Goal: Find specific page/section: Find specific page/section

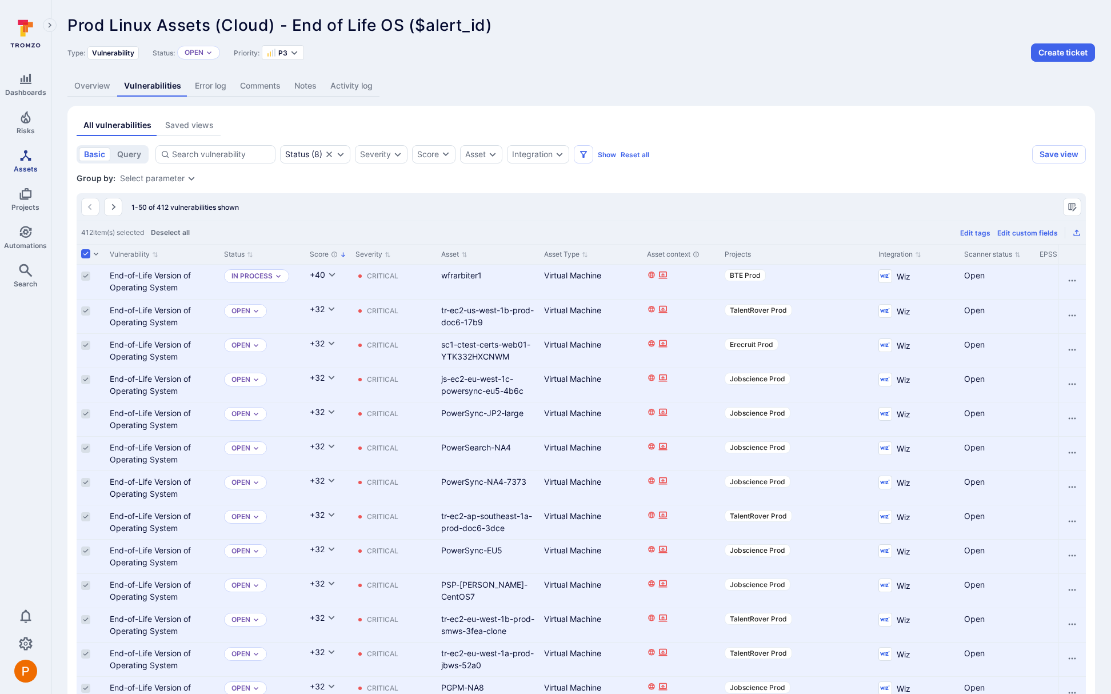
click at [24, 165] on span "Assets" at bounding box center [26, 169] width 24 height 9
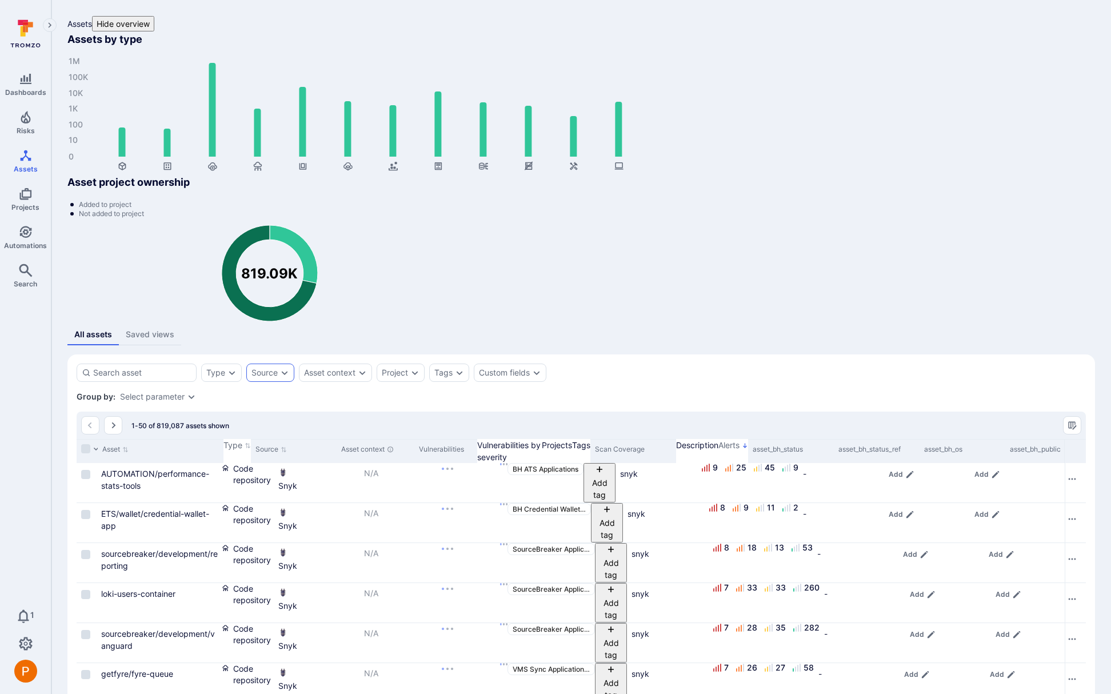
click at [283, 368] on icon "Expand dropdown" at bounding box center [284, 372] width 9 height 9
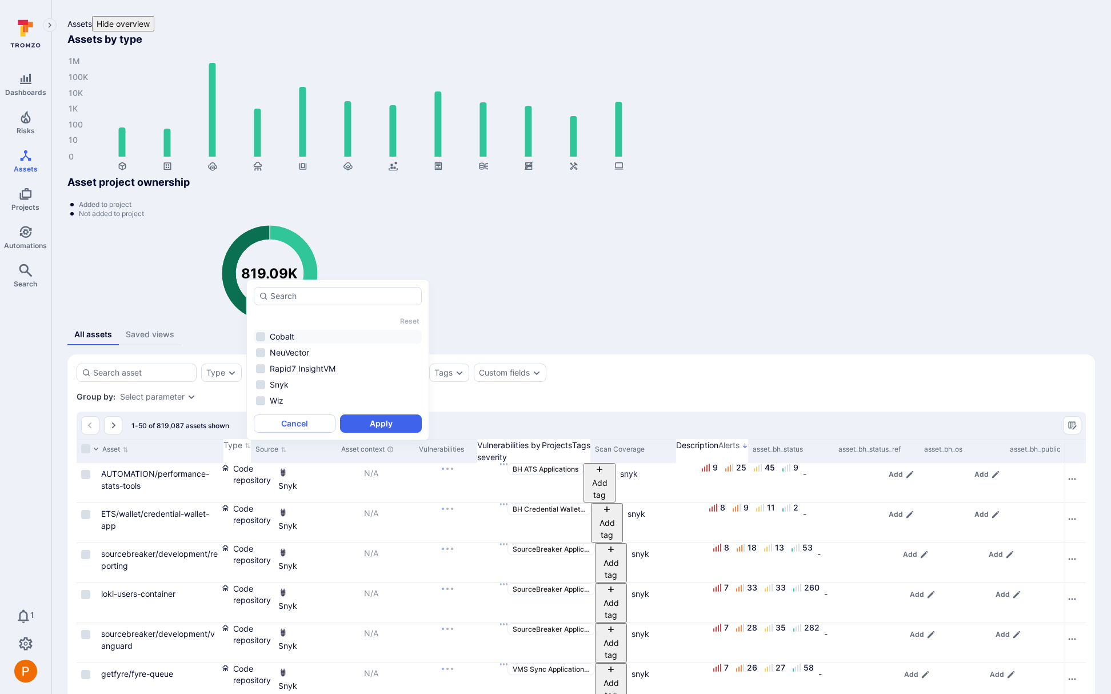
click at [262, 340] on li "Cobalt" at bounding box center [338, 337] width 168 height 14
click at [354, 424] on button "Apply" at bounding box center [381, 423] width 82 height 18
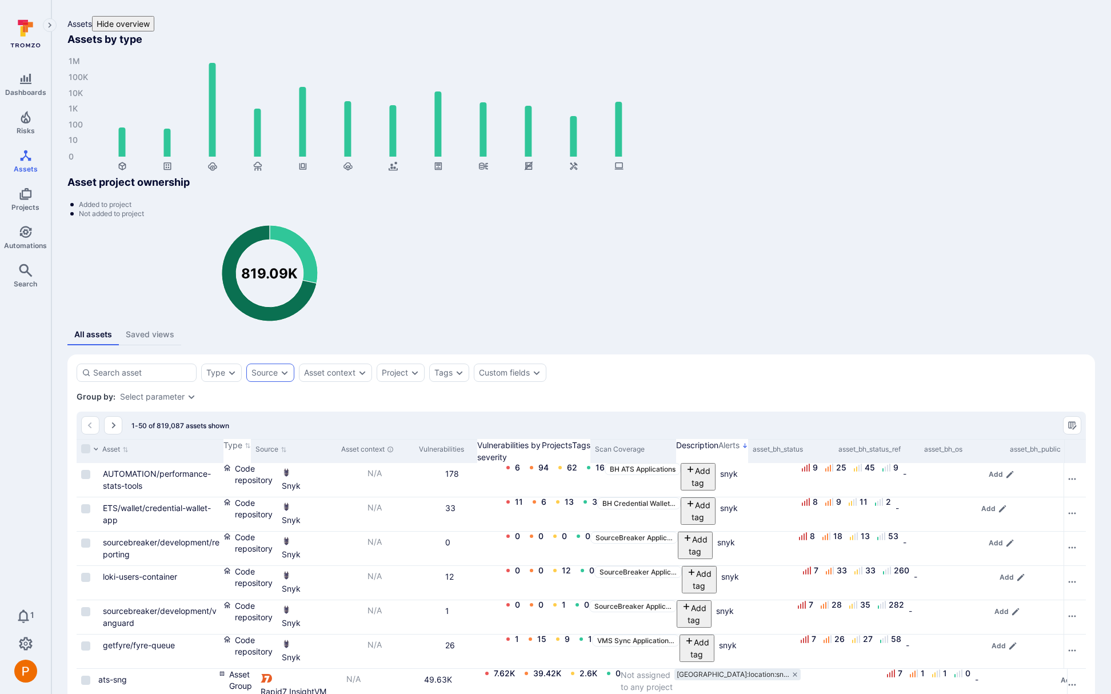
click at [277, 364] on div "Source" at bounding box center [270, 373] width 48 height 18
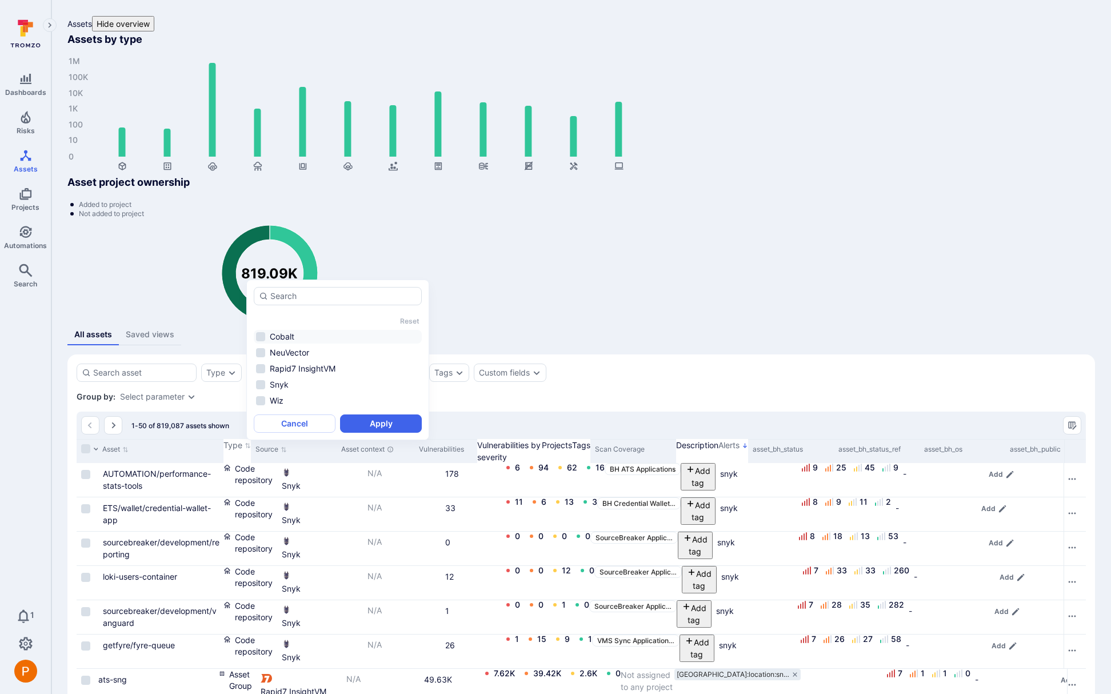
click at [260, 336] on li "Cobalt" at bounding box center [338, 337] width 168 height 14
click at [382, 426] on button "Apply" at bounding box center [381, 423] width 82 height 18
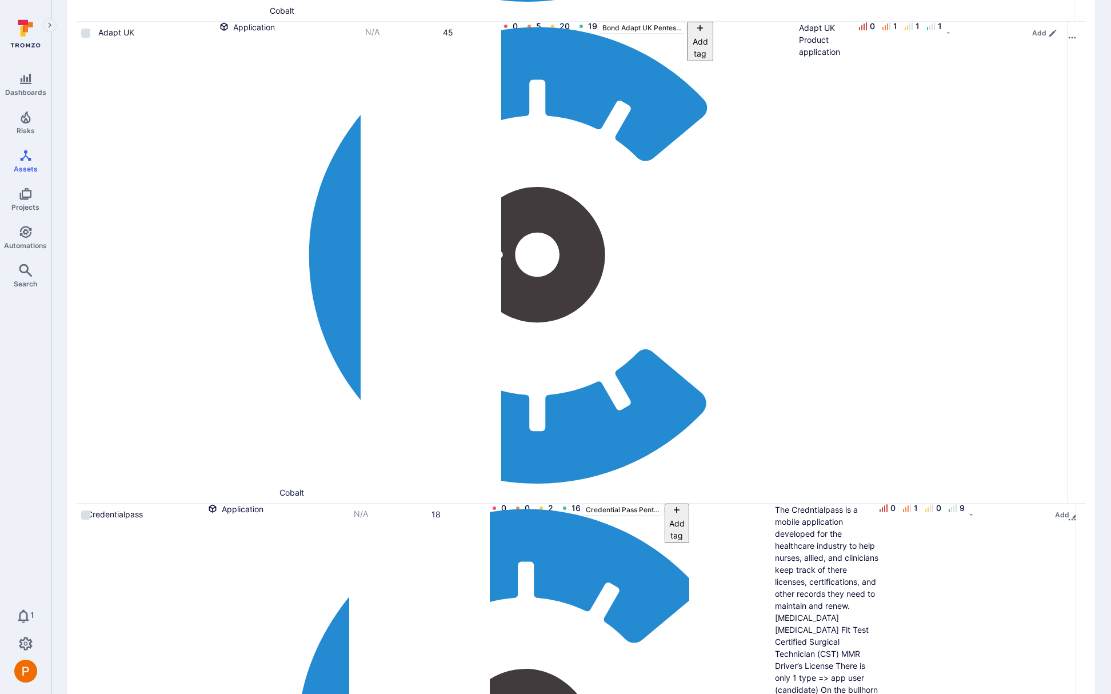
scroll to position [1423, 0]
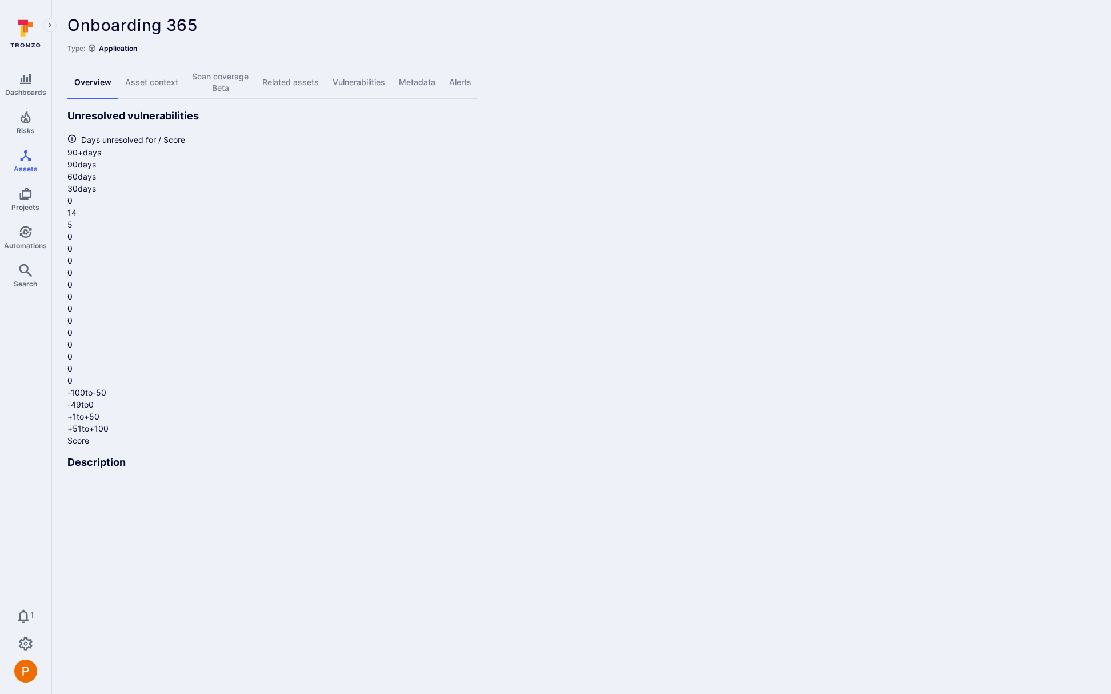
click at [386, 82] on link "Vulnerabilities" at bounding box center [359, 82] width 66 height 33
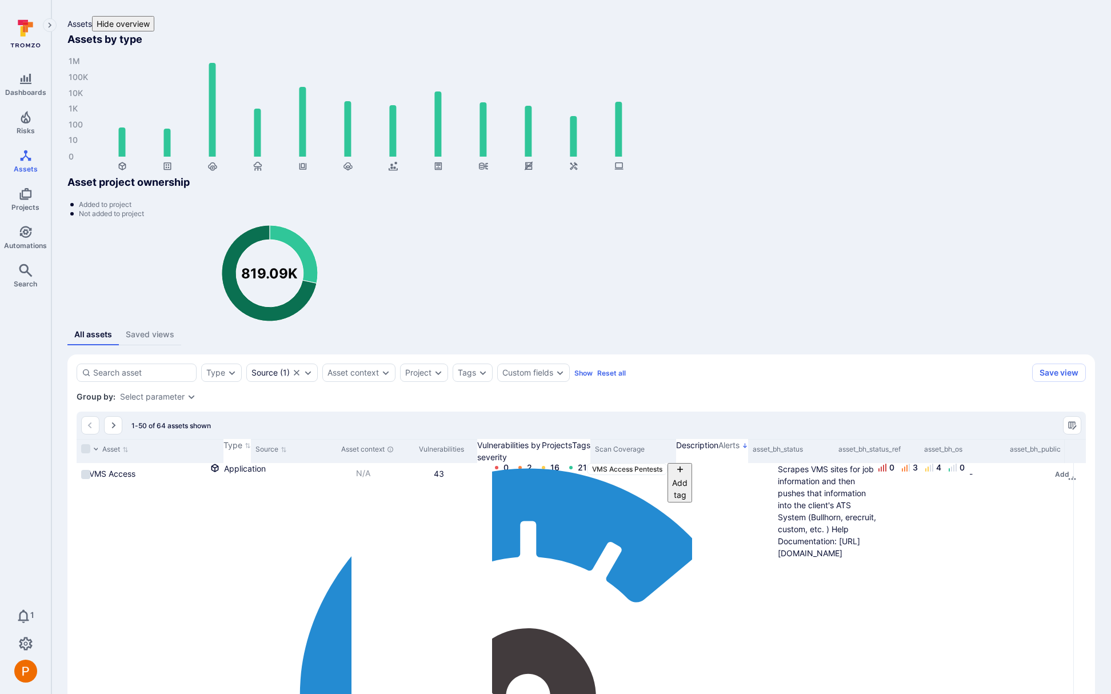
scroll to position [1423, 0]
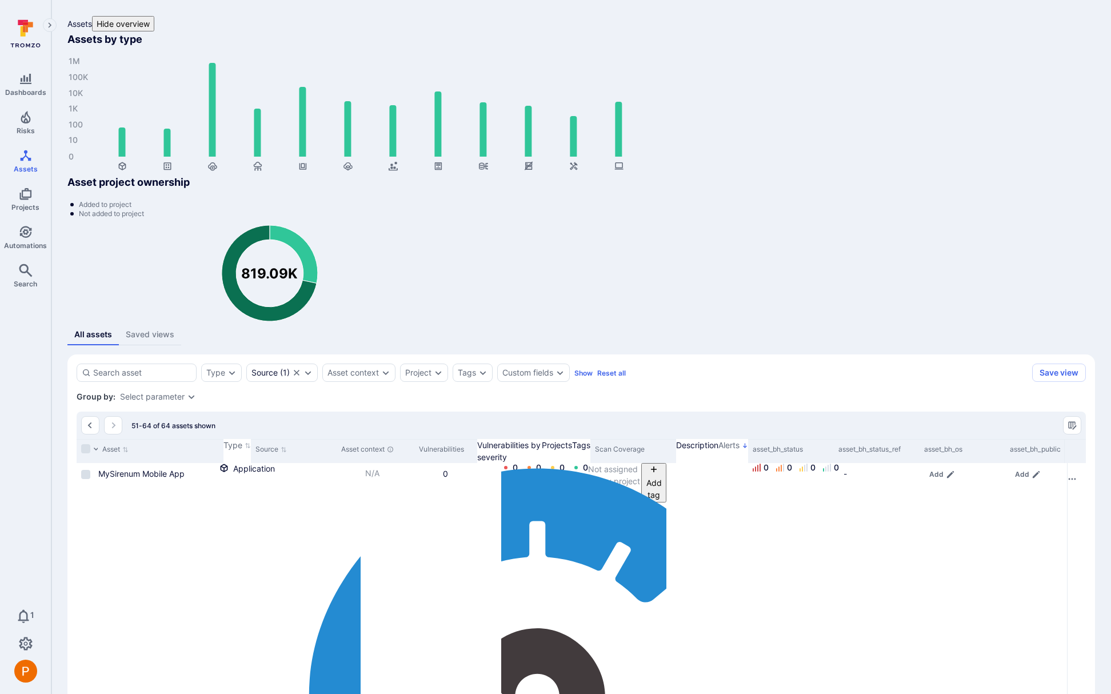
scroll to position [189, 0]
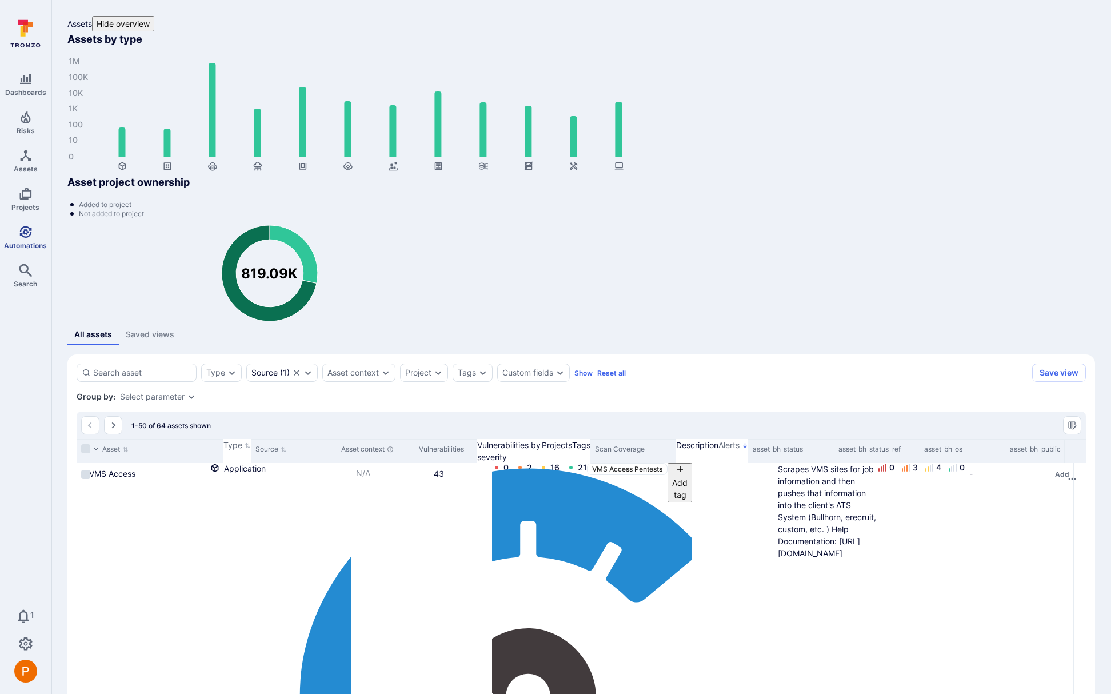
click at [33, 234] on link "Automations" at bounding box center [25, 238] width 51 height 34
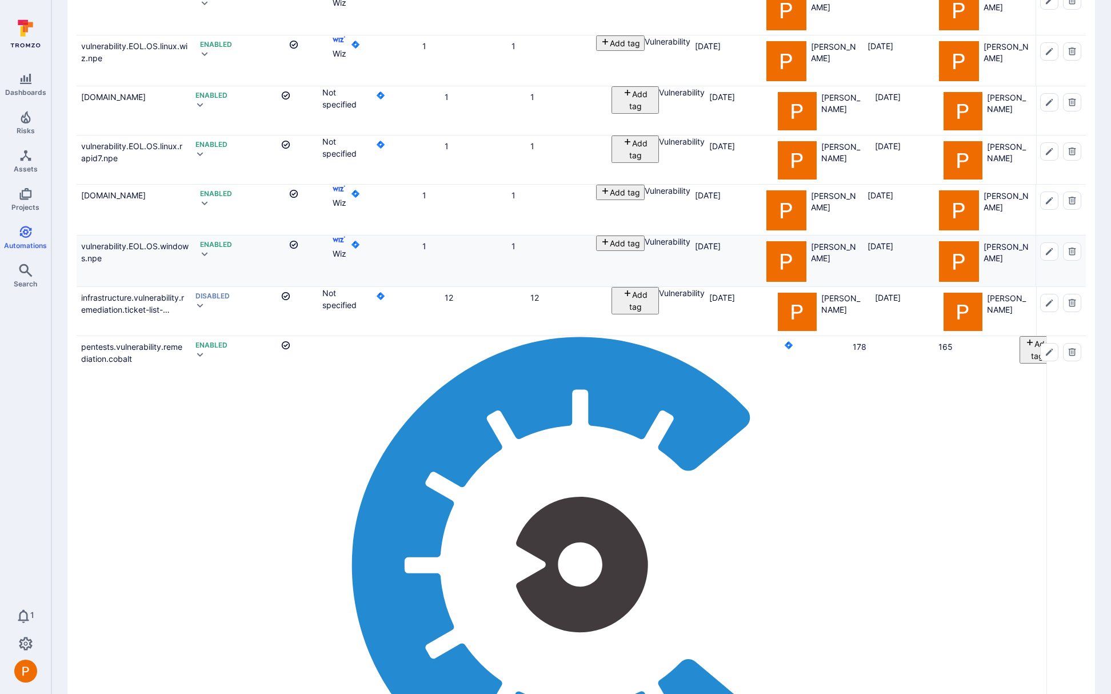
scroll to position [282, 0]
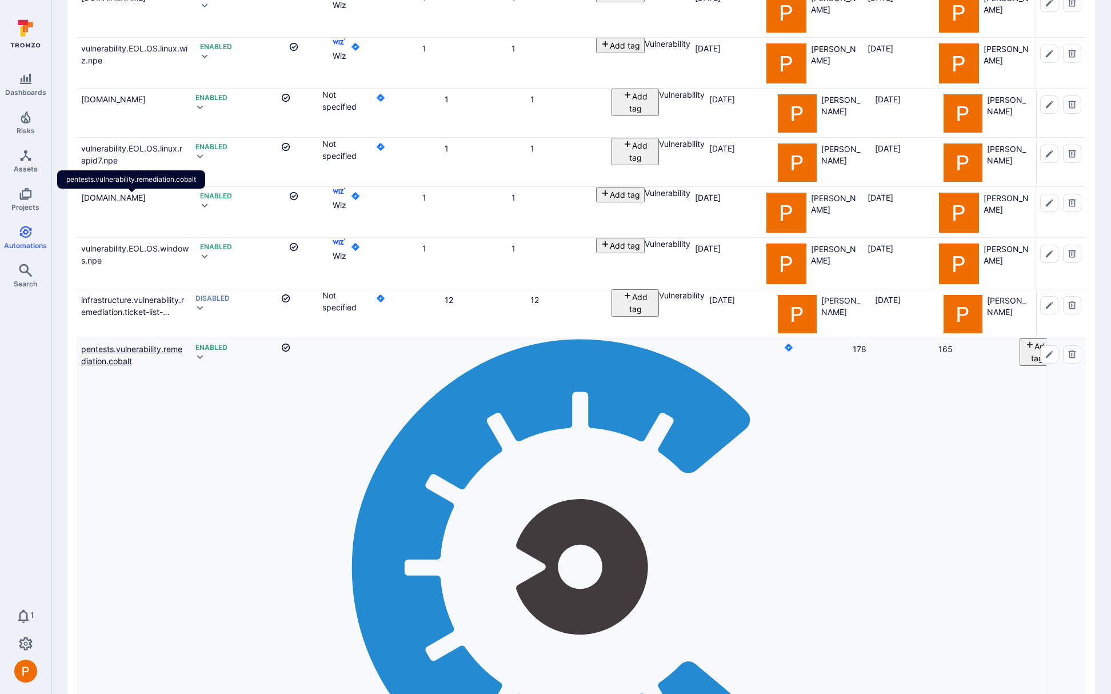
click at [118, 344] on link "pentests.vulnerability.remediation.cobalt" at bounding box center [131, 355] width 101 height 22
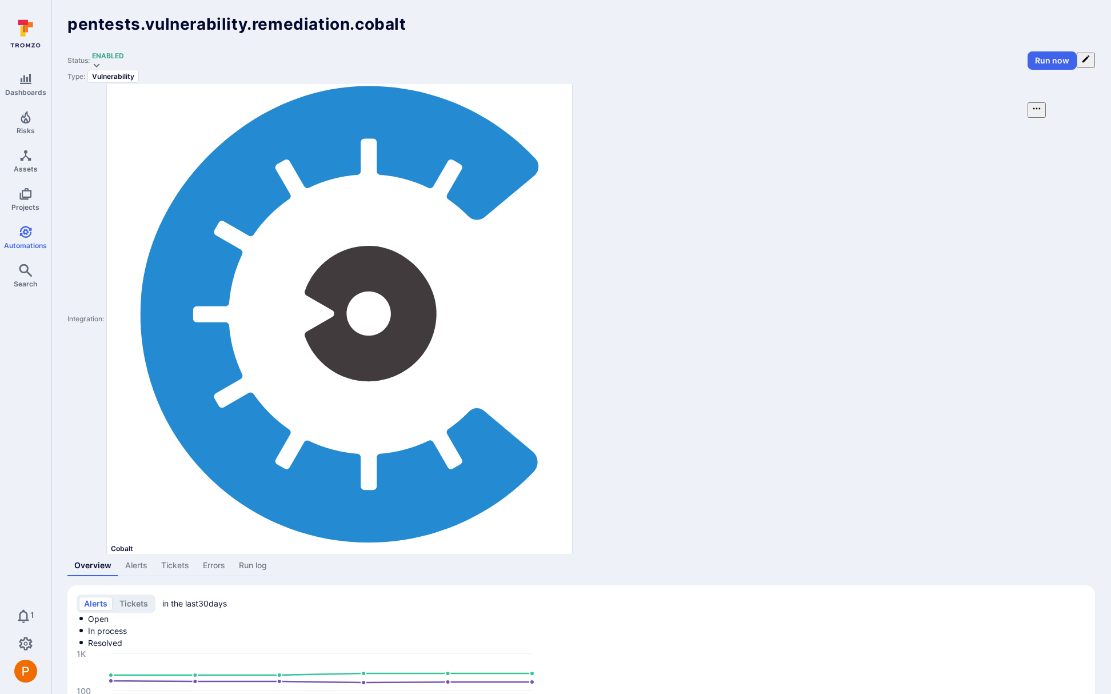
click at [174, 555] on link "Tickets" at bounding box center [175, 565] width 42 height 21
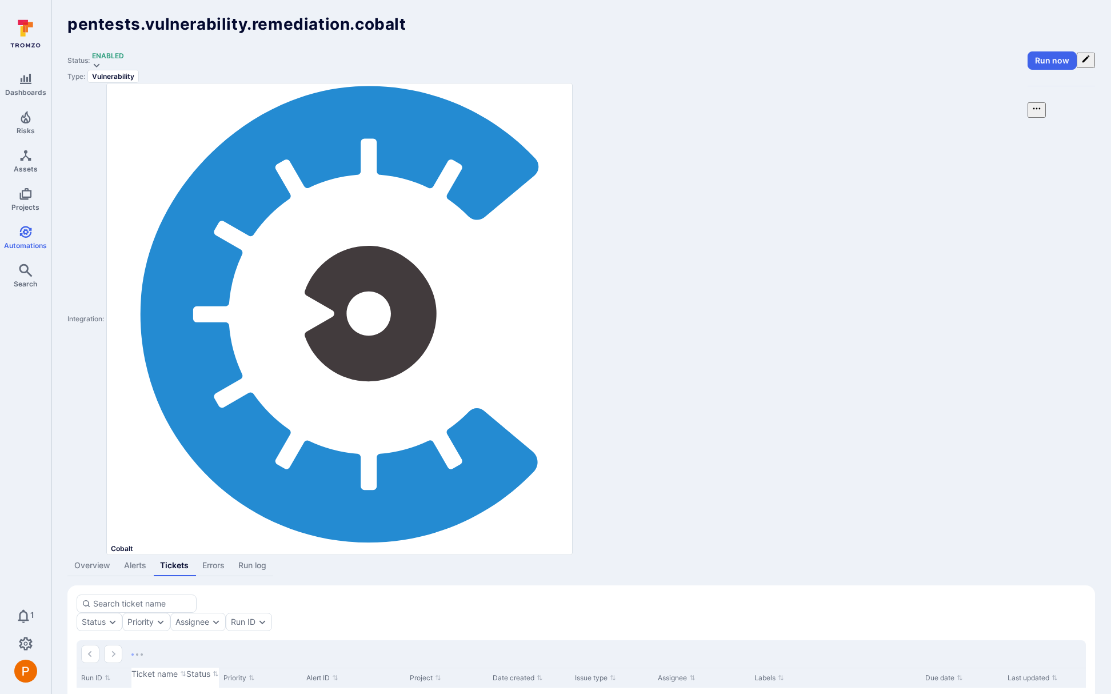
click at [257, 555] on link "Run log" at bounding box center [252, 565] width 42 height 21
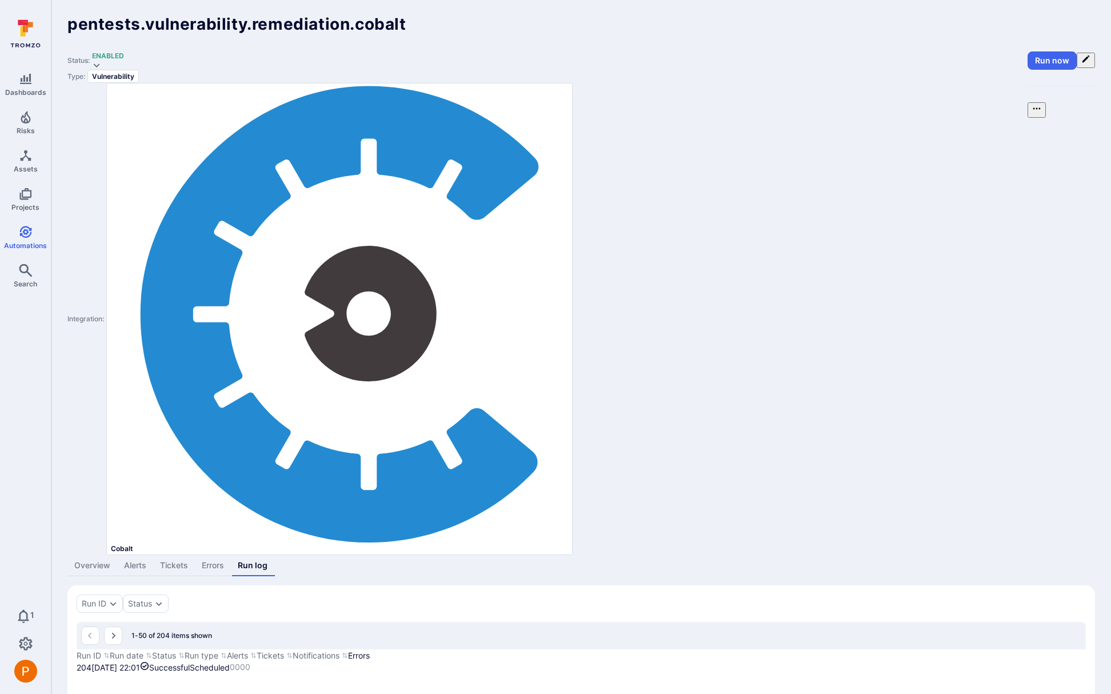
click at [177, 555] on link "Tickets" at bounding box center [174, 565] width 42 height 21
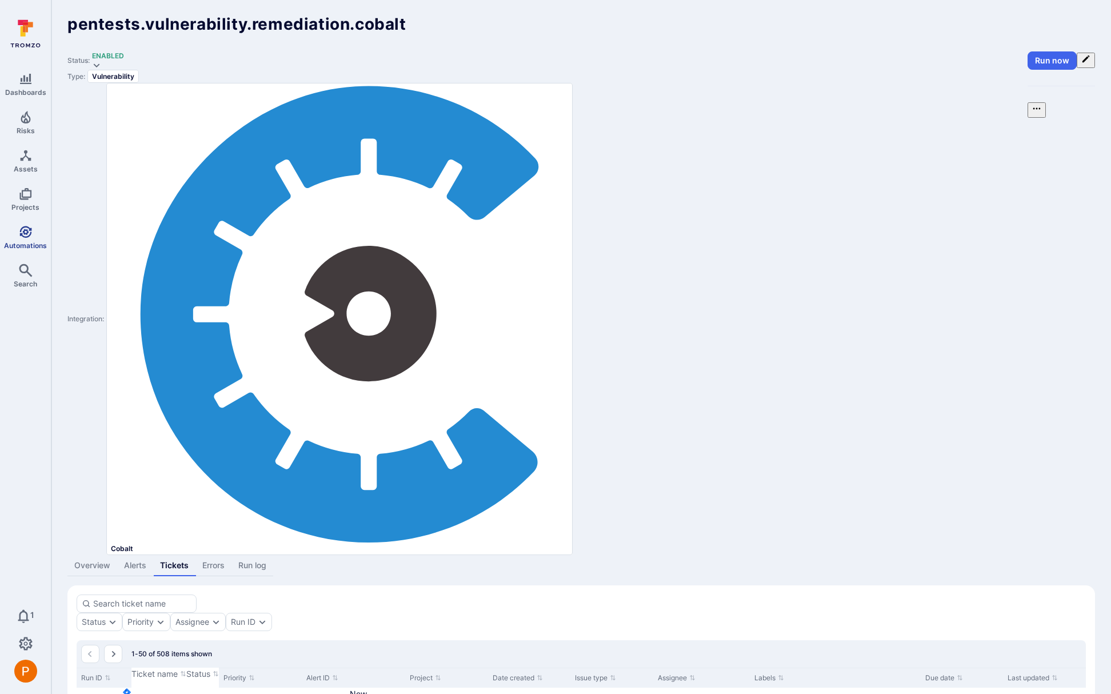
click at [27, 236] on icon "Automations" at bounding box center [25, 232] width 12 height 12
